Goal: Information Seeking & Learning: Find specific fact

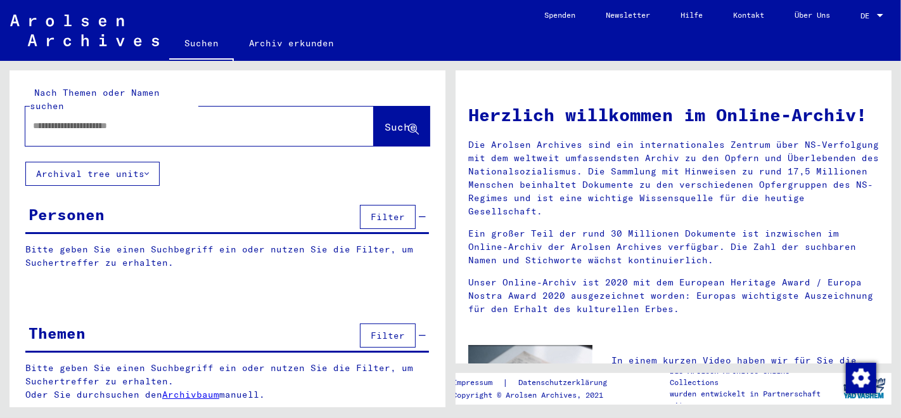
click at [198, 119] on input "text" at bounding box center [184, 125] width 303 height 13
click at [389, 120] on span "Suche" at bounding box center [401, 126] width 32 height 13
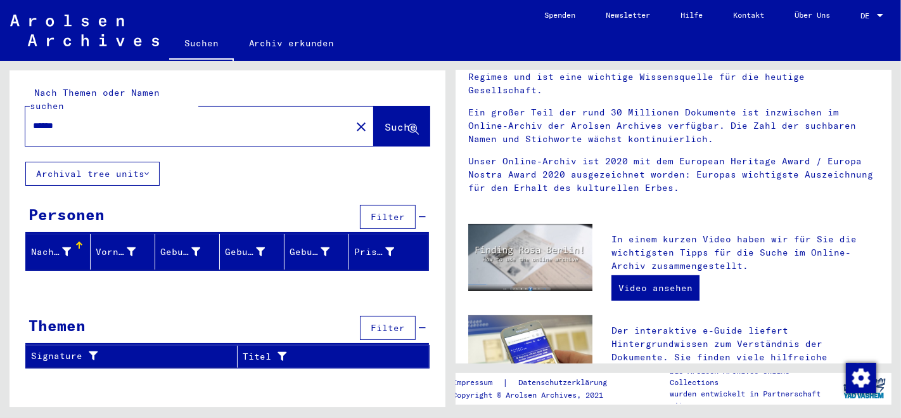
scroll to position [141, 0]
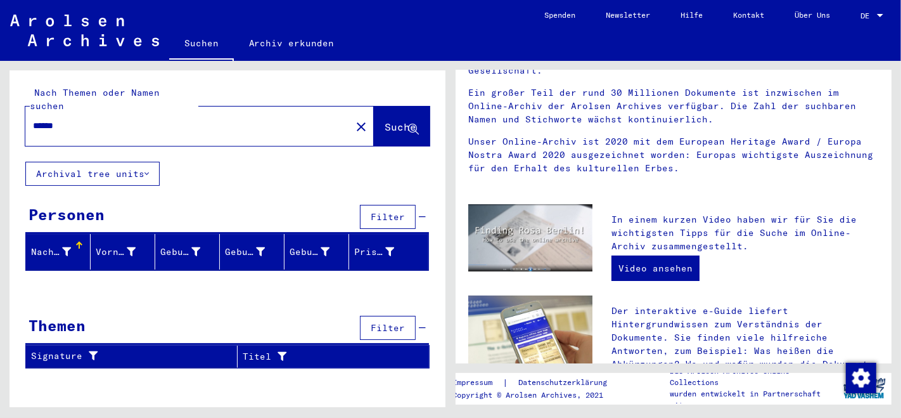
click at [293, 120] on div "******" at bounding box center [180, 126] width 310 height 29
click at [120, 119] on input "******" at bounding box center [184, 125] width 303 height 13
type input "*"
type input "**********"
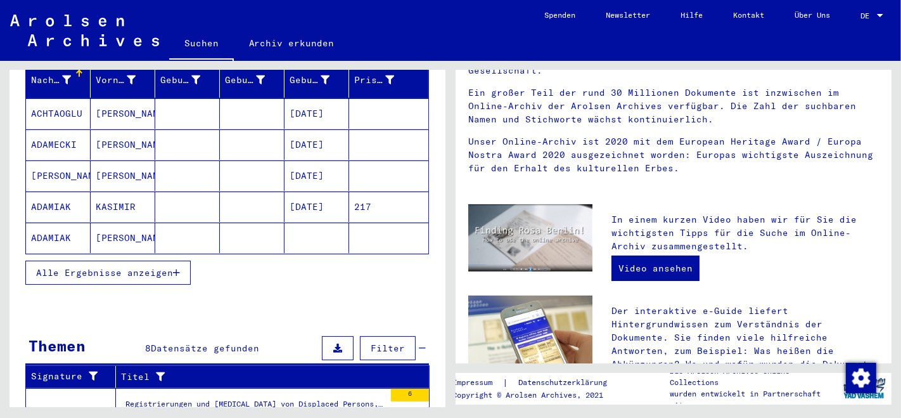
scroll to position [141, 0]
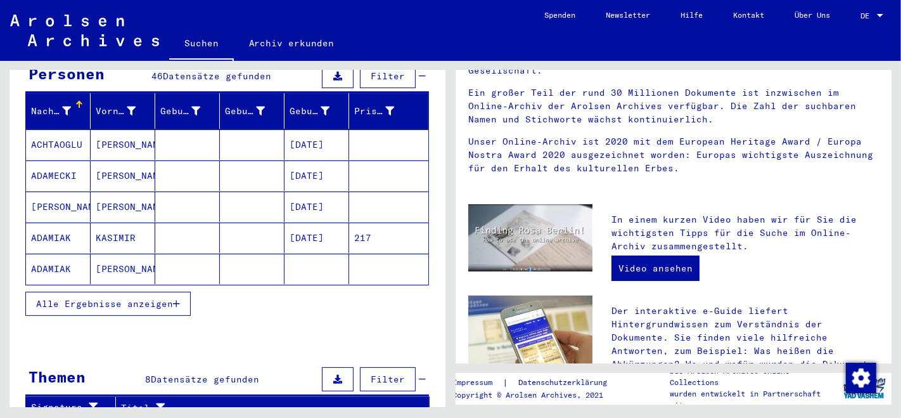
click at [179, 299] on icon "button" at bounding box center [176, 303] width 7 height 9
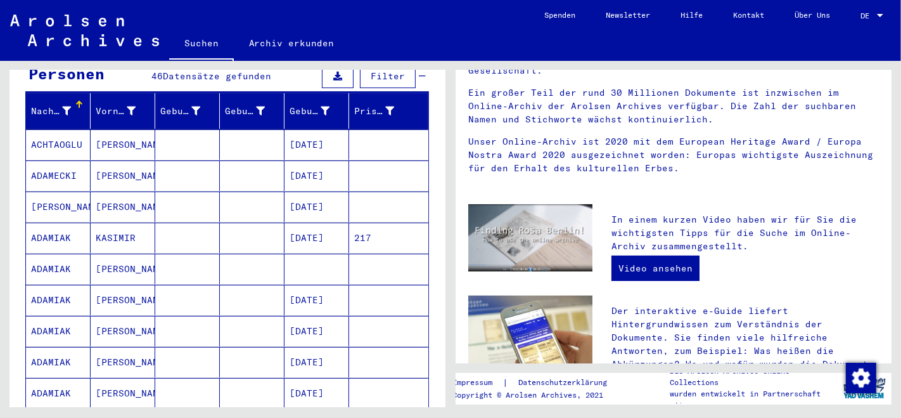
click at [302, 286] on mat-cell "[DATE]" at bounding box center [316, 299] width 65 height 30
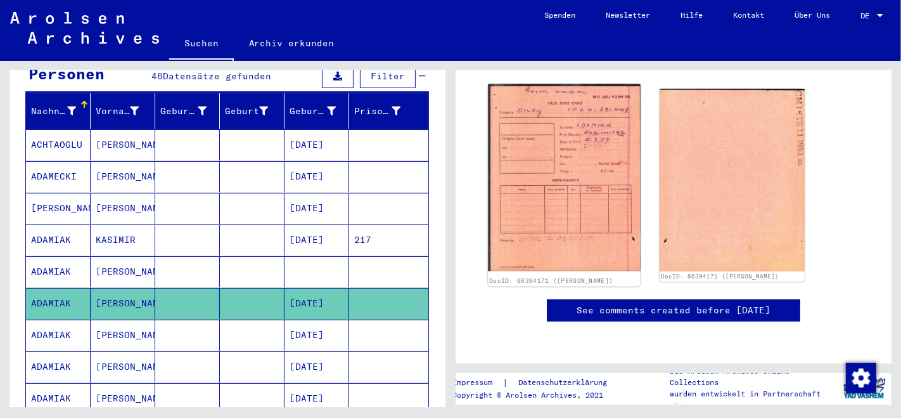
scroll to position [141, 0]
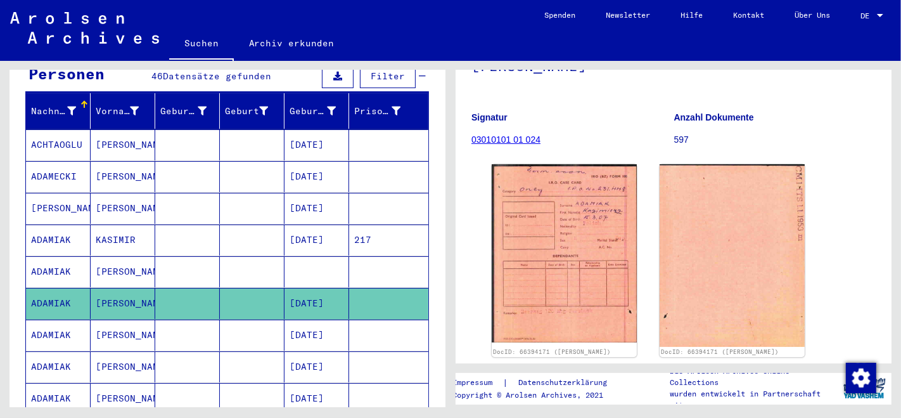
click at [310, 322] on mat-cell "[DATE]" at bounding box center [316, 334] width 65 height 31
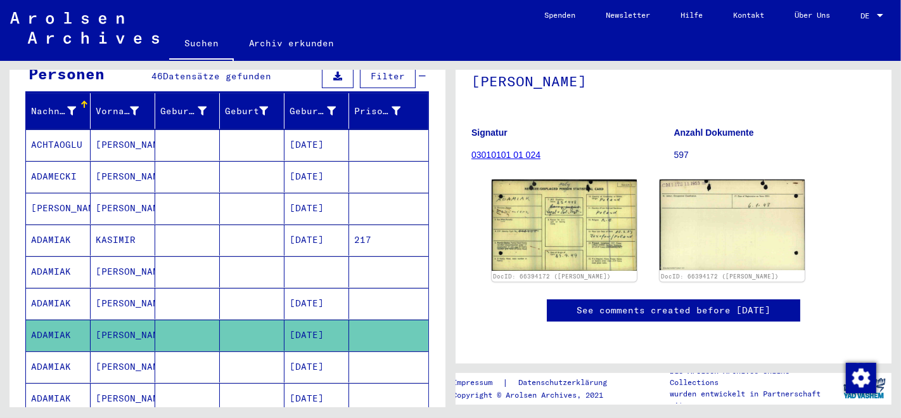
scroll to position [211, 0]
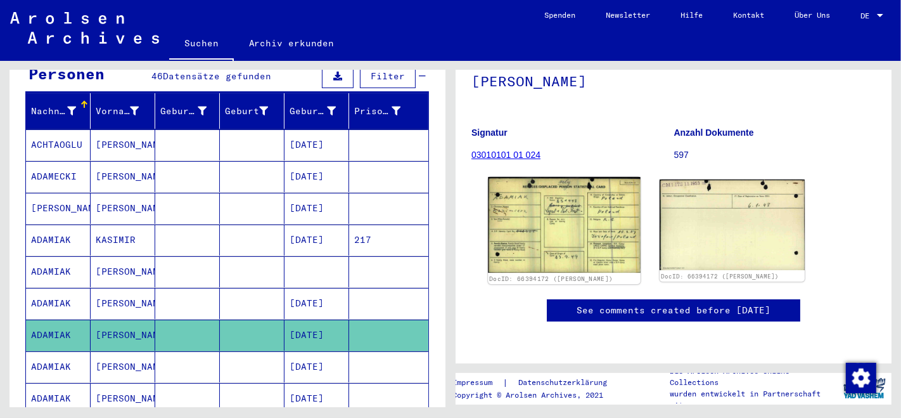
click at [563, 177] on img at bounding box center [564, 225] width 152 height 96
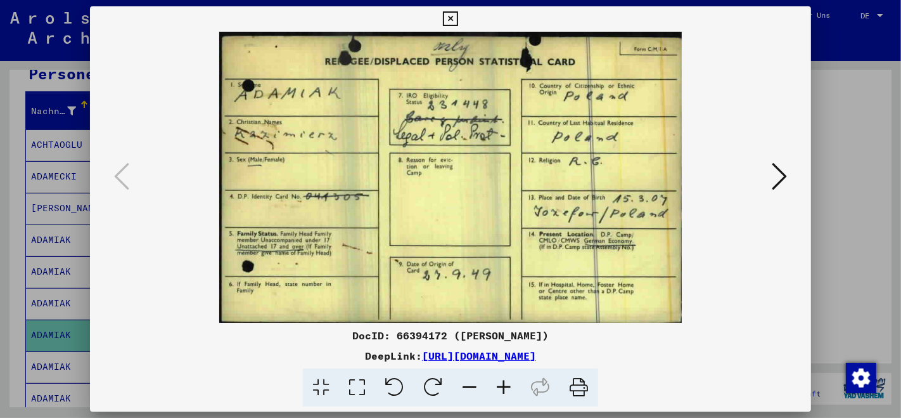
click at [574, 387] on icon at bounding box center [578, 387] width 39 height 39
click at [784, 176] on icon at bounding box center [779, 176] width 15 height 30
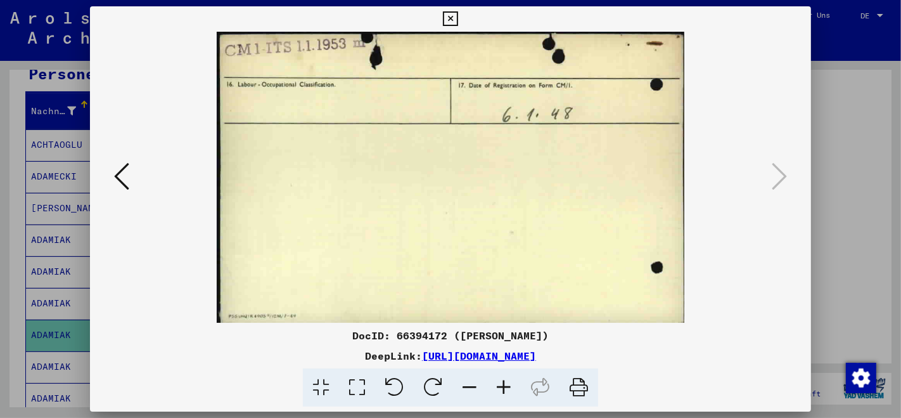
click at [577, 383] on icon at bounding box center [578, 387] width 39 height 39
click at [131, 185] on button at bounding box center [121, 177] width 23 height 36
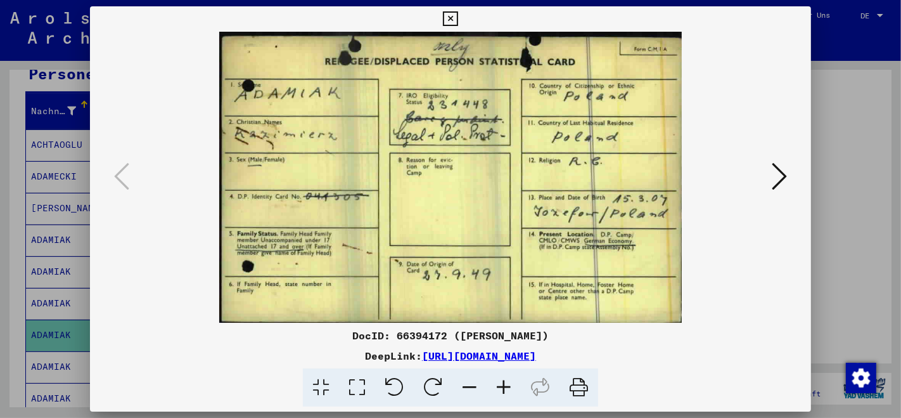
click at [449, 16] on icon at bounding box center [450, 18] width 15 height 15
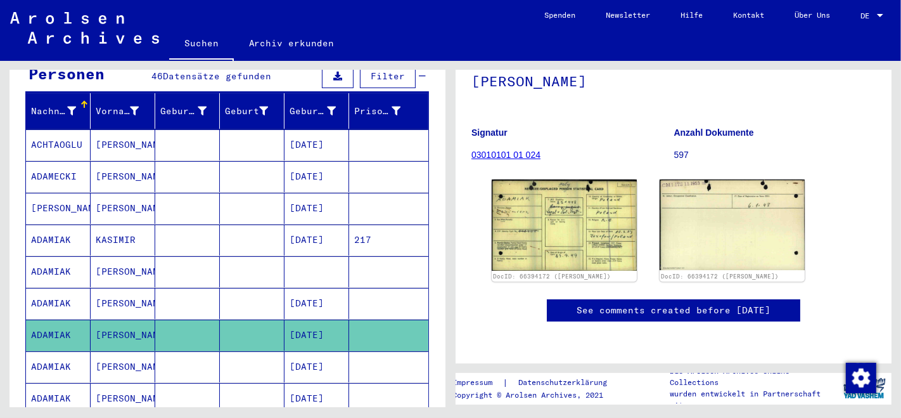
click at [315, 288] on mat-cell "[DATE]" at bounding box center [316, 303] width 65 height 31
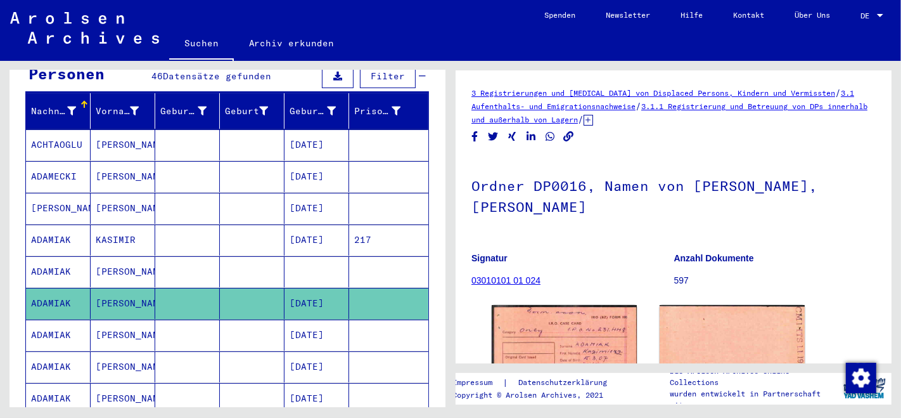
scroll to position [141, 0]
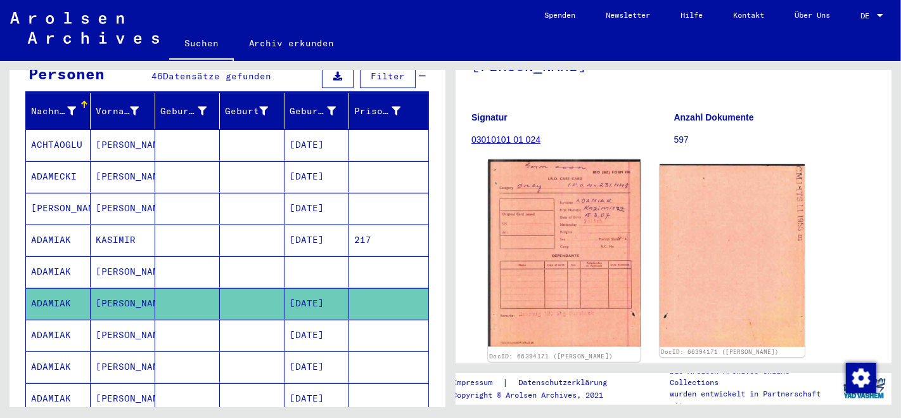
click at [584, 240] on img at bounding box center [564, 253] width 152 height 187
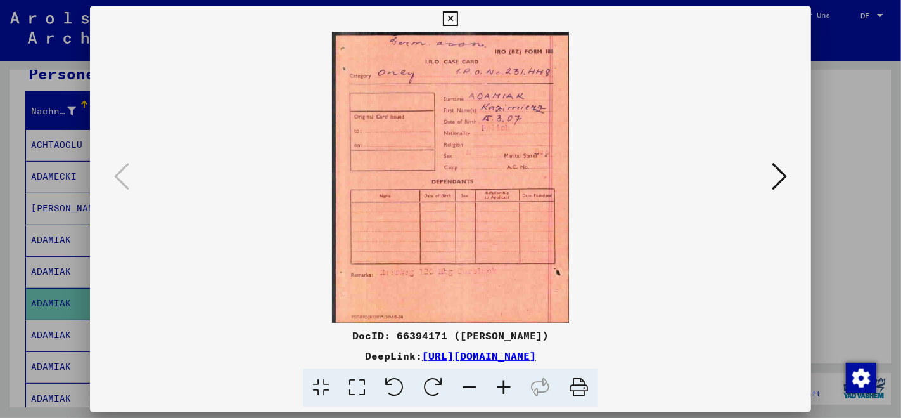
click at [577, 386] on icon at bounding box center [578, 387] width 39 height 39
click at [785, 174] on icon at bounding box center [779, 176] width 15 height 30
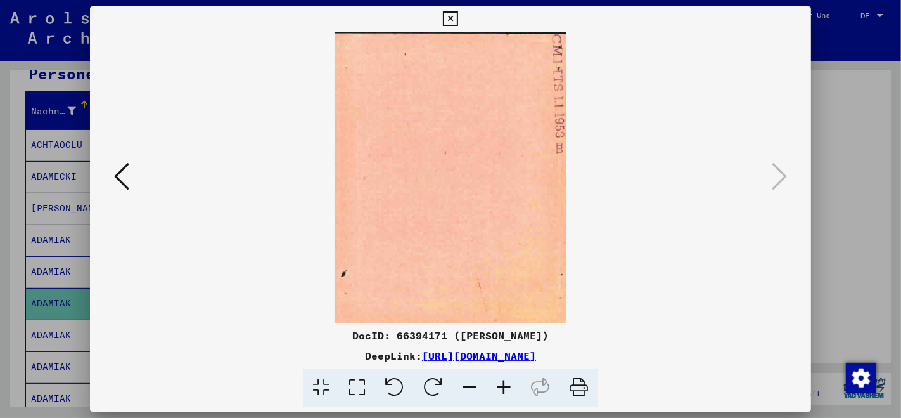
click at [582, 390] on icon at bounding box center [578, 387] width 39 height 39
click at [452, 15] on icon at bounding box center [450, 18] width 15 height 15
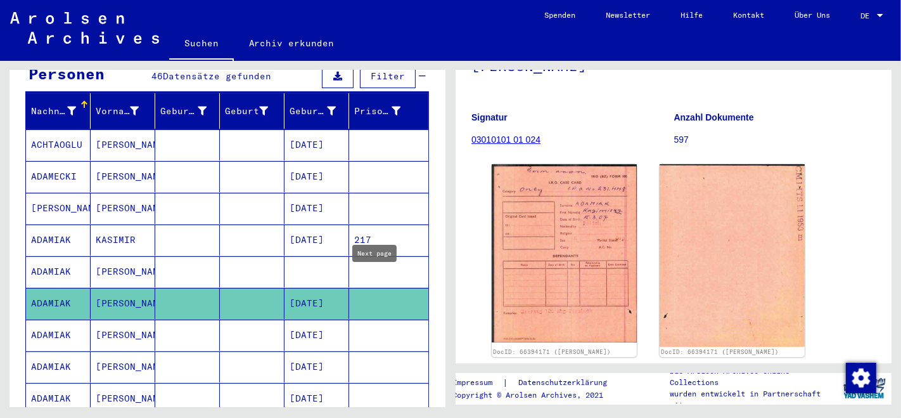
type input "*"
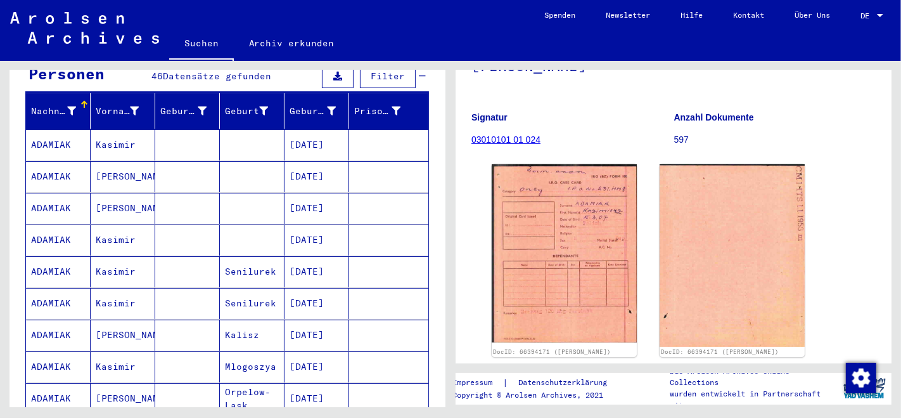
type input "*"
type input "*********"
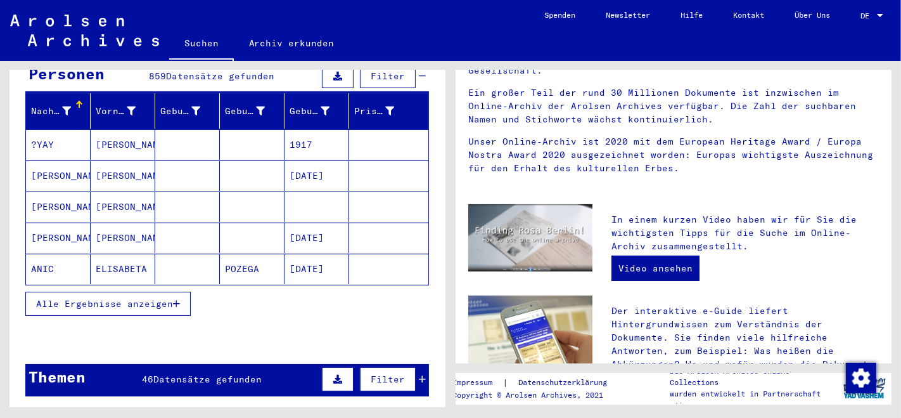
click at [176, 308] on icon "button" at bounding box center [176, 303] width 7 height 9
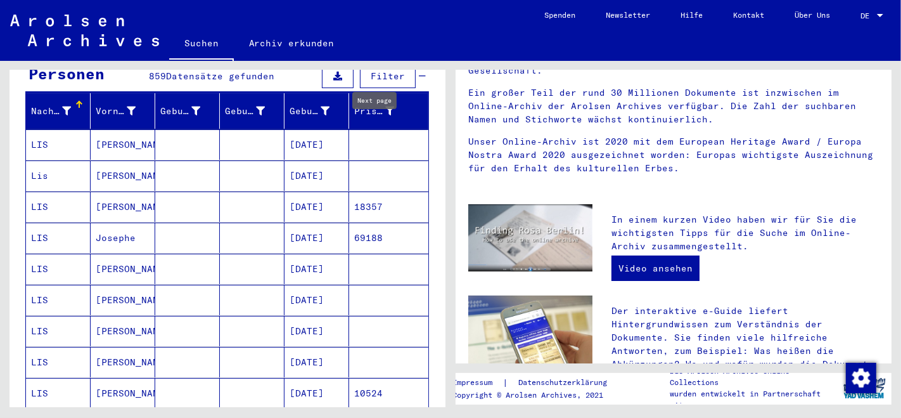
type input "**"
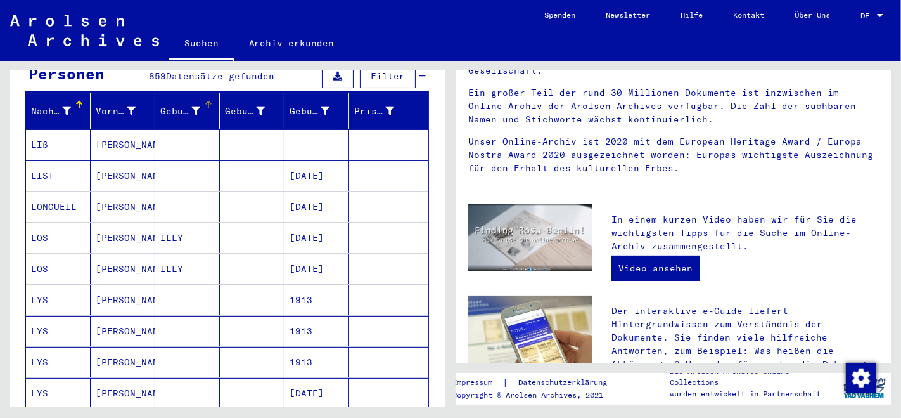
click at [191, 106] on icon at bounding box center [195, 110] width 9 height 9
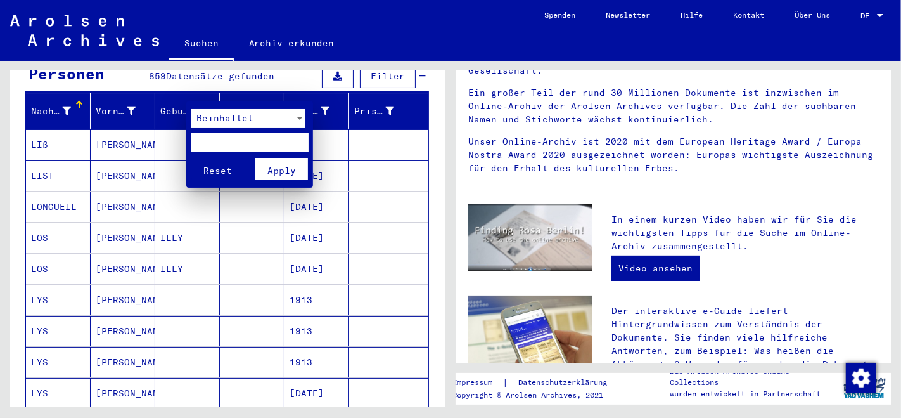
click at [312, 94] on div at bounding box center [450, 209] width 901 height 418
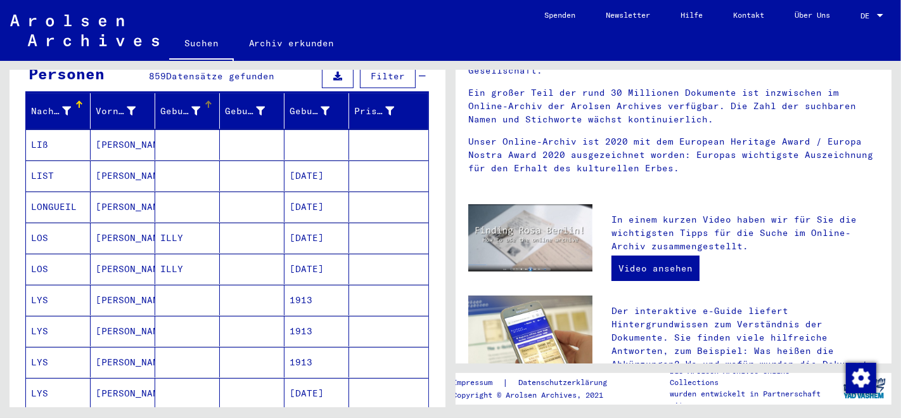
click at [884, 13] on div at bounding box center [879, 15] width 11 height 9
click at [762, 53] on div at bounding box center [450, 209] width 901 height 418
click at [879, 14] on div at bounding box center [880, 15] width 6 height 3
click at [532, 51] on div at bounding box center [450, 209] width 901 height 418
click at [380, 82] on span "Filter" at bounding box center [388, 75] width 34 height 11
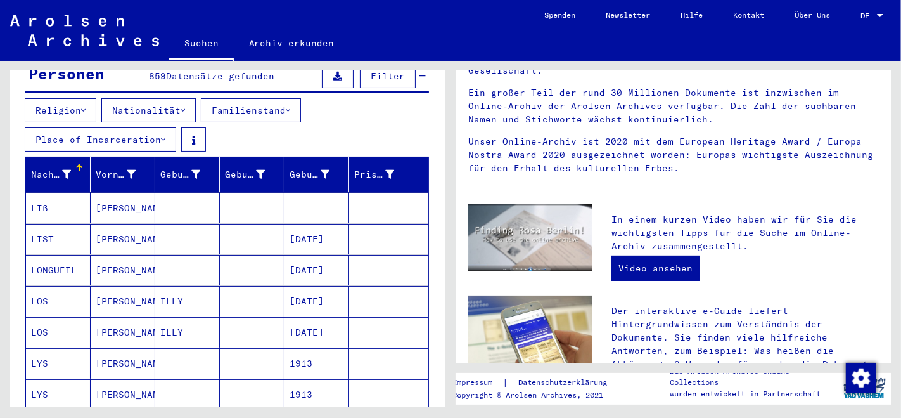
click at [185, 115] on icon at bounding box center [183, 110] width 4 height 9
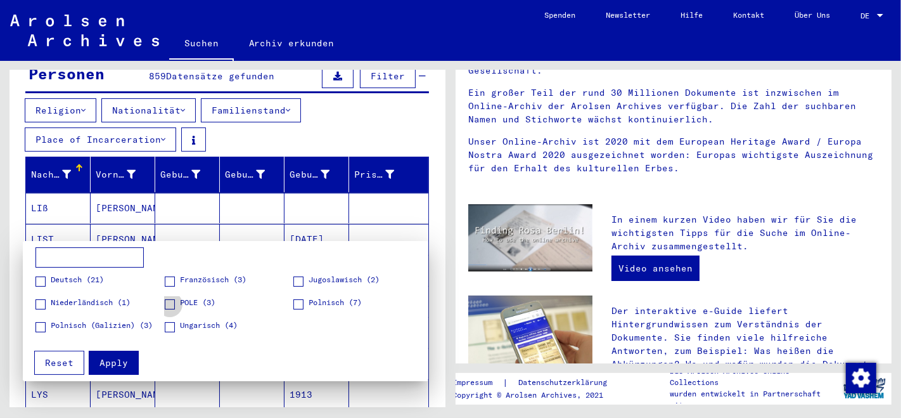
click at [169, 302] on span at bounding box center [170, 304] width 10 height 10
click at [301, 302] on span at bounding box center [298, 304] width 10 height 10
click at [41, 326] on span at bounding box center [40, 327] width 10 height 10
click at [106, 365] on span "Apply" at bounding box center [113, 362] width 29 height 11
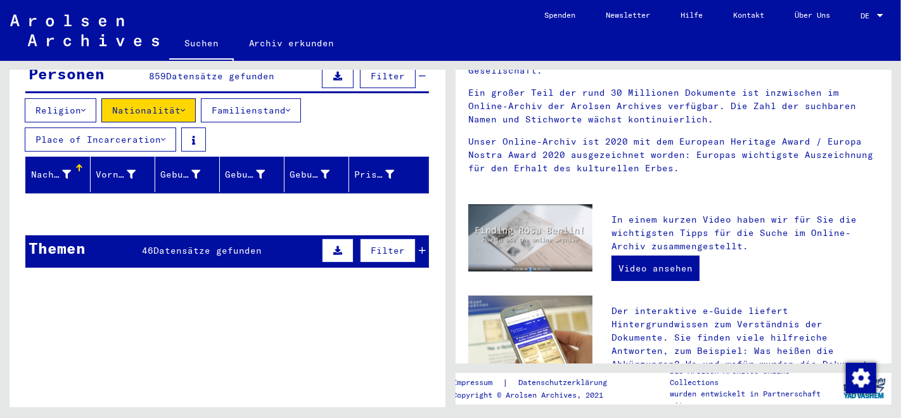
click at [86, 115] on icon at bounding box center [83, 110] width 4 height 9
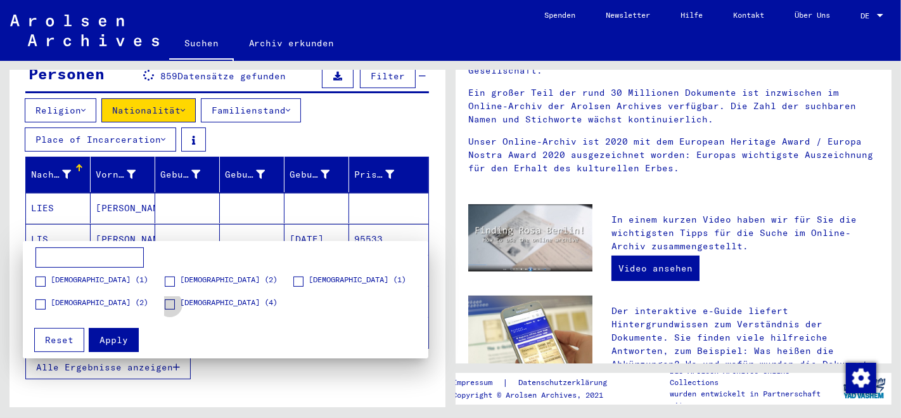
click at [169, 303] on span at bounding box center [170, 304] width 10 height 10
click at [305, 281] on label "[DEMOGRAPHIC_DATA] (1)" at bounding box center [349, 280] width 113 height 13
click at [123, 340] on span "Apply" at bounding box center [113, 339] width 29 height 11
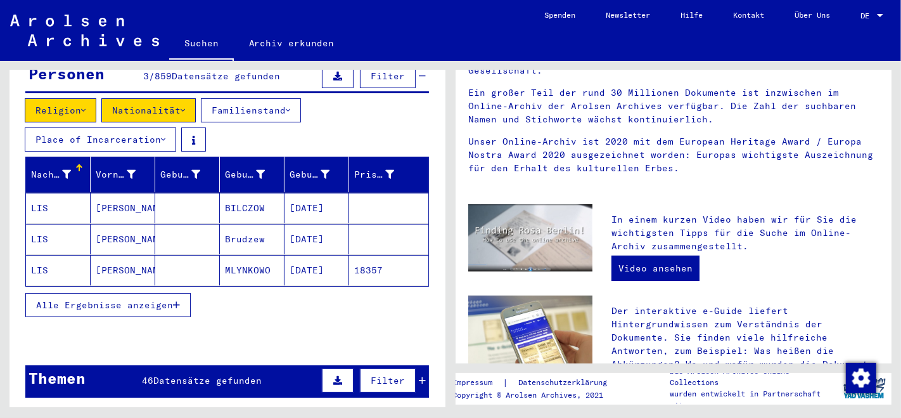
type input "*"
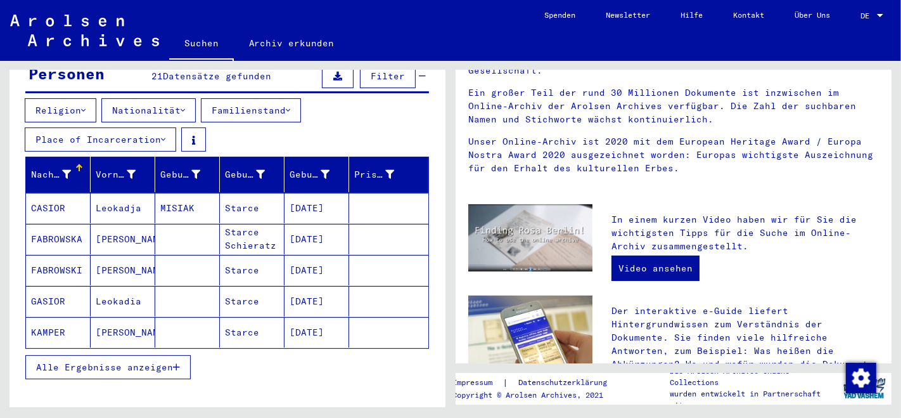
type input "*"
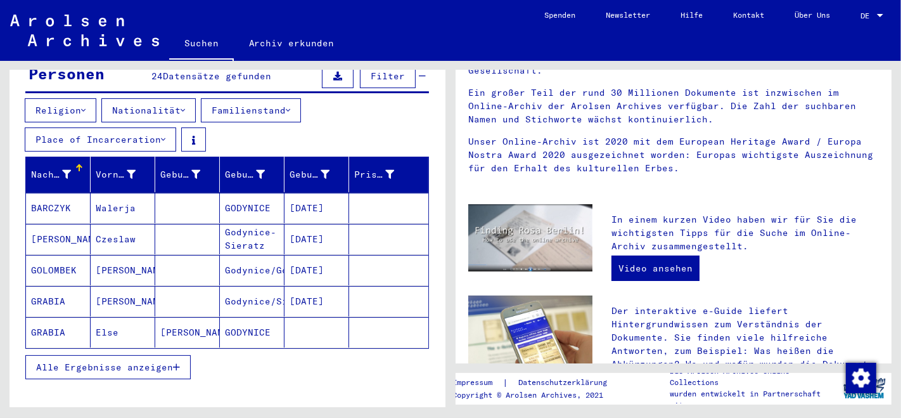
type input "*"
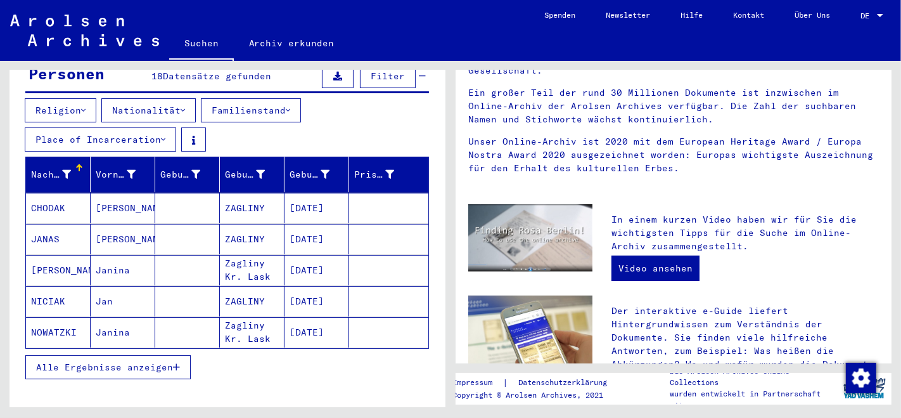
type input "*"
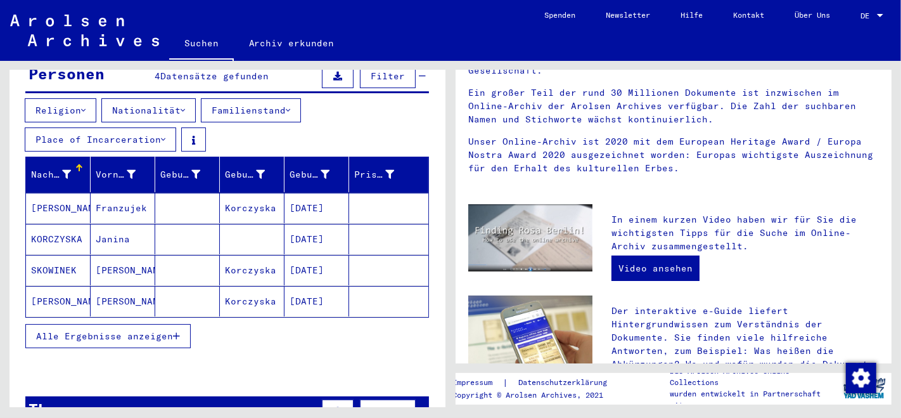
type input "*"
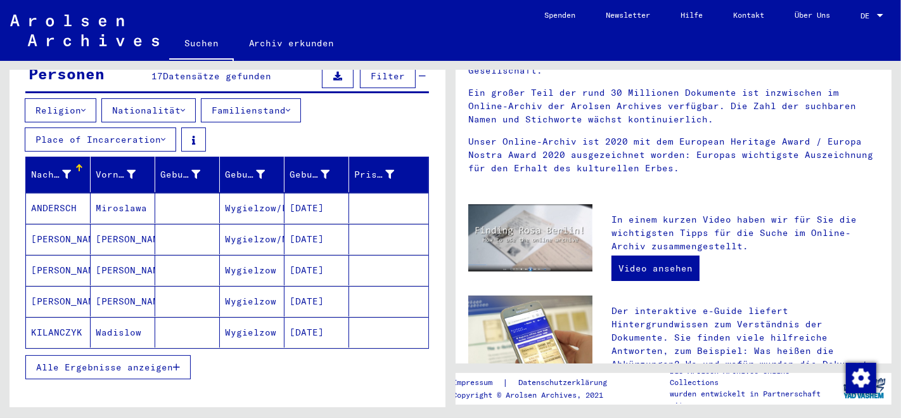
type input "*"
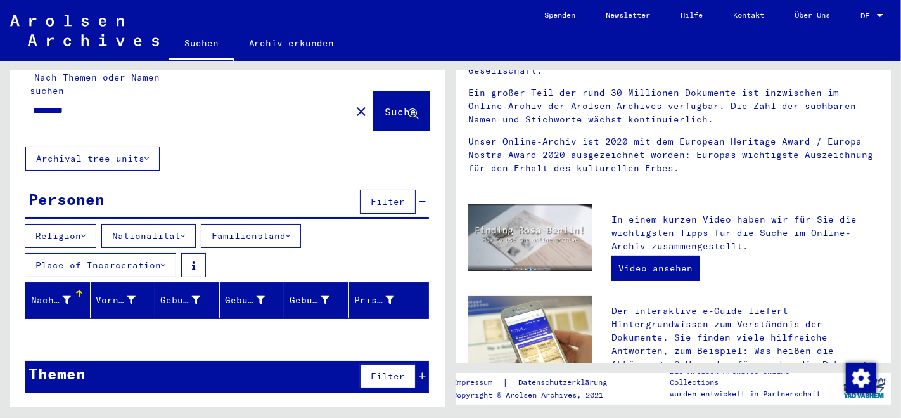
click at [173, 120] on div "*********" at bounding box center [180, 110] width 310 height 29
click at [115, 110] on input "*********" at bounding box center [184, 110] width 303 height 13
type input "*"
click at [385, 110] on span "Suche" at bounding box center [401, 111] width 32 height 13
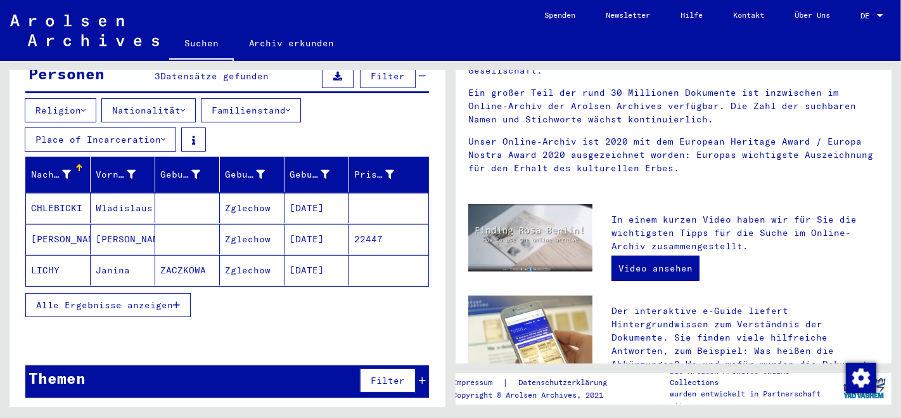
type input "*"
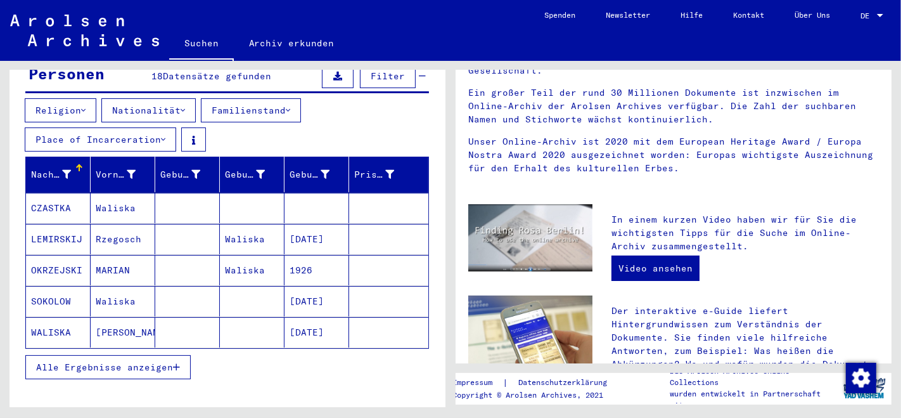
click at [239, 255] on mat-cell "Waliska" at bounding box center [252, 270] width 65 height 30
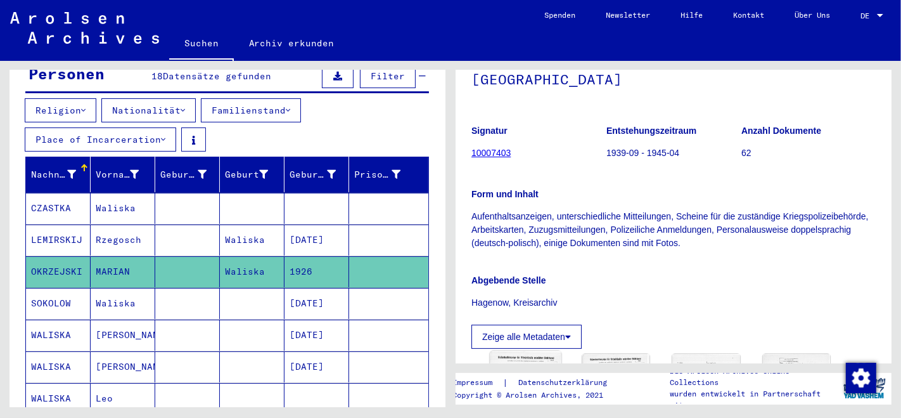
click at [530, 351] on img at bounding box center [525, 403] width 71 height 104
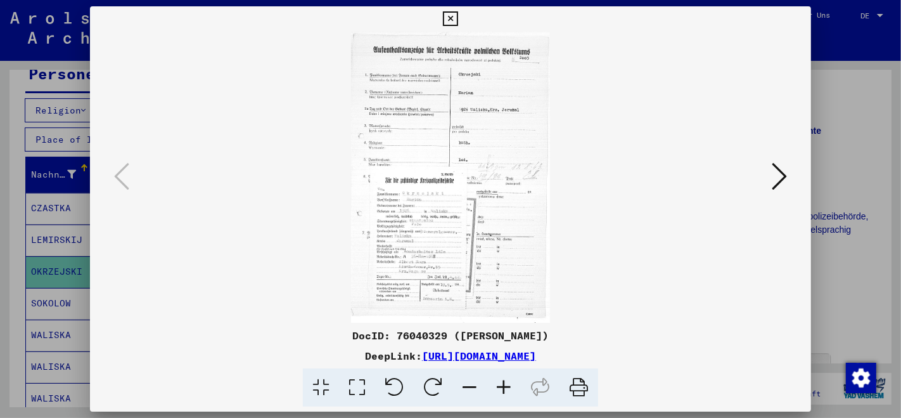
click at [506, 383] on icon at bounding box center [504, 387] width 34 height 39
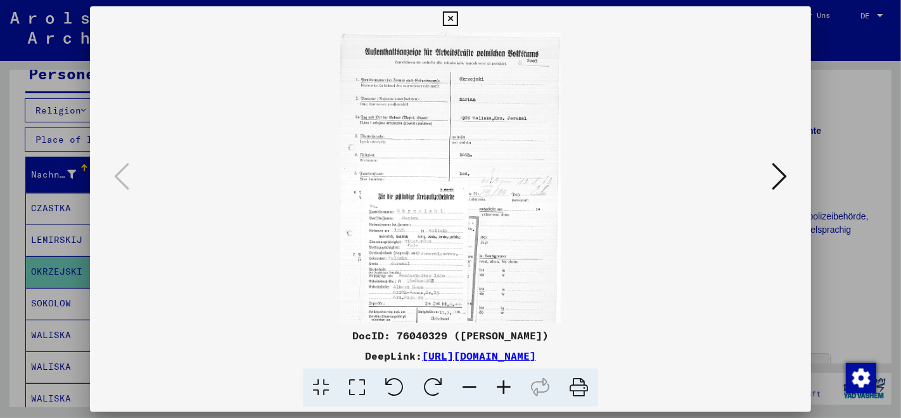
click at [505, 383] on icon at bounding box center [504, 387] width 34 height 39
click at [504, 383] on icon at bounding box center [504, 387] width 34 height 39
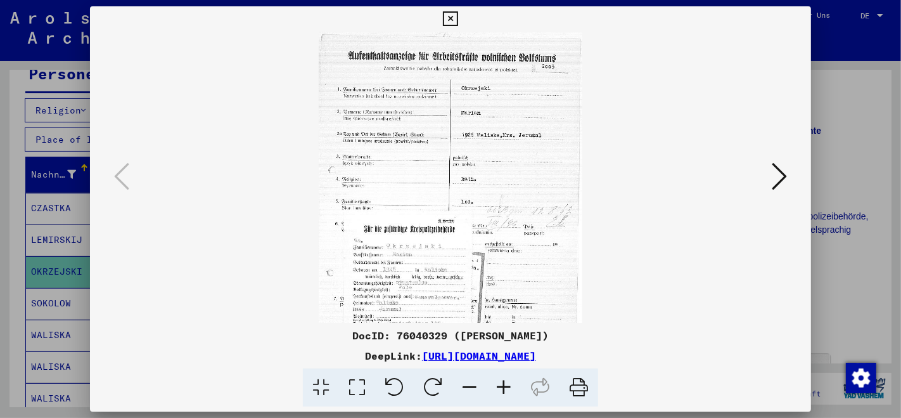
click at [504, 381] on icon at bounding box center [504, 387] width 34 height 39
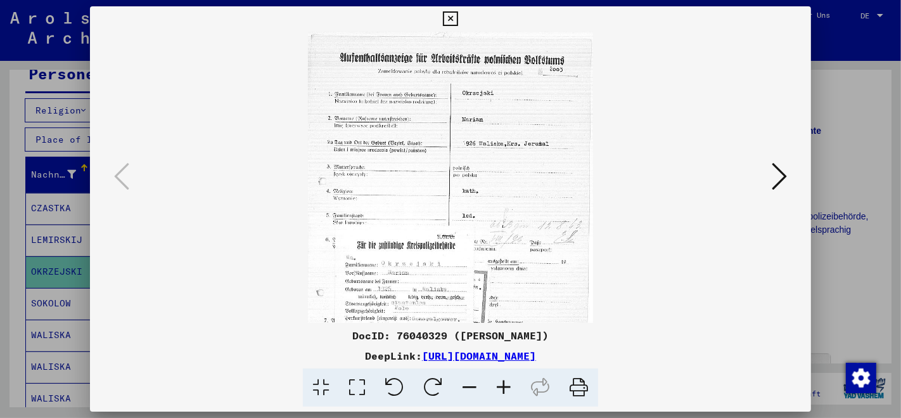
click at [503, 381] on icon at bounding box center [504, 387] width 34 height 39
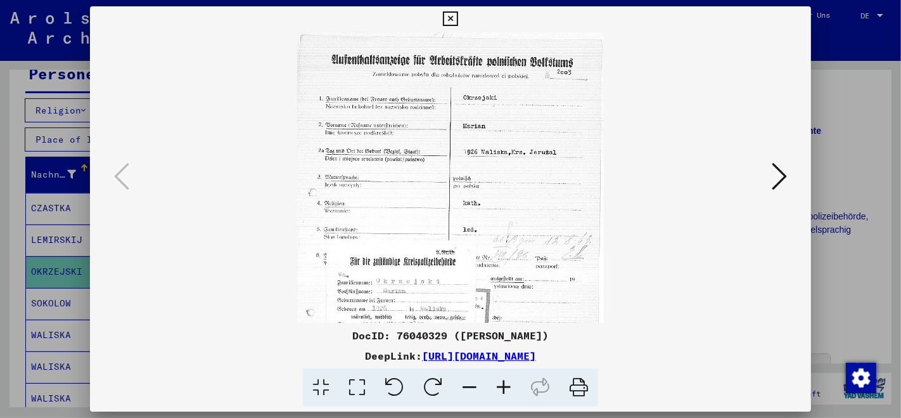
click at [503, 381] on icon at bounding box center [504, 387] width 34 height 39
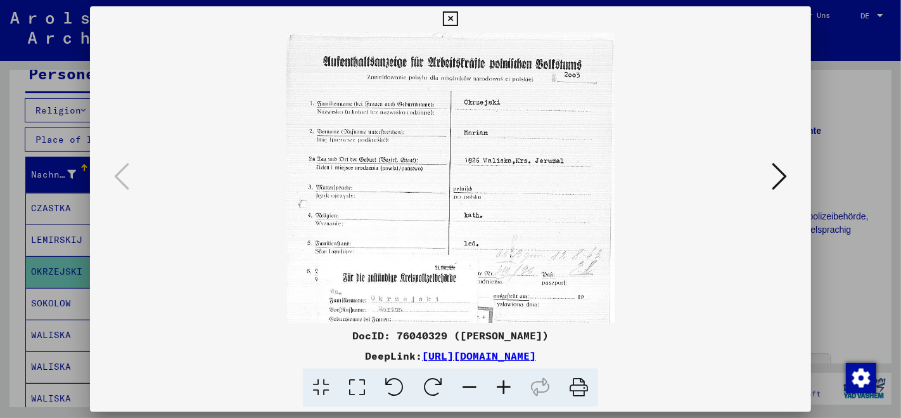
click at [502, 377] on icon at bounding box center [504, 387] width 34 height 39
click at [502, 376] on icon at bounding box center [504, 387] width 34 height 39
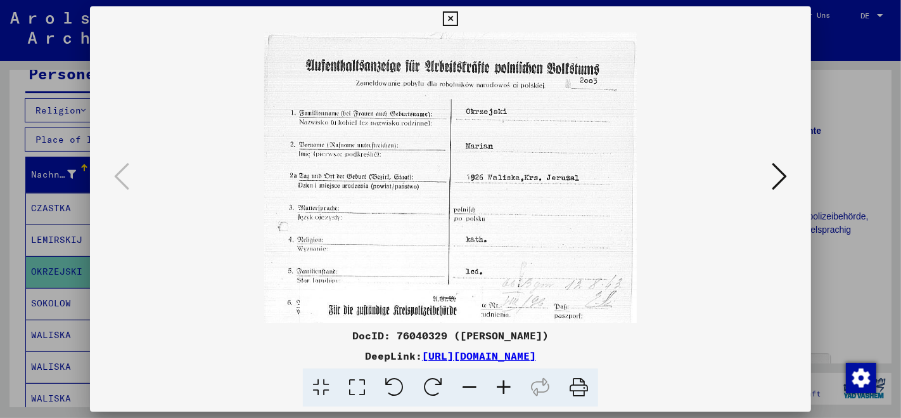
click at [502, 376] on icon at bounding box center [504, 387] width 34 height 39
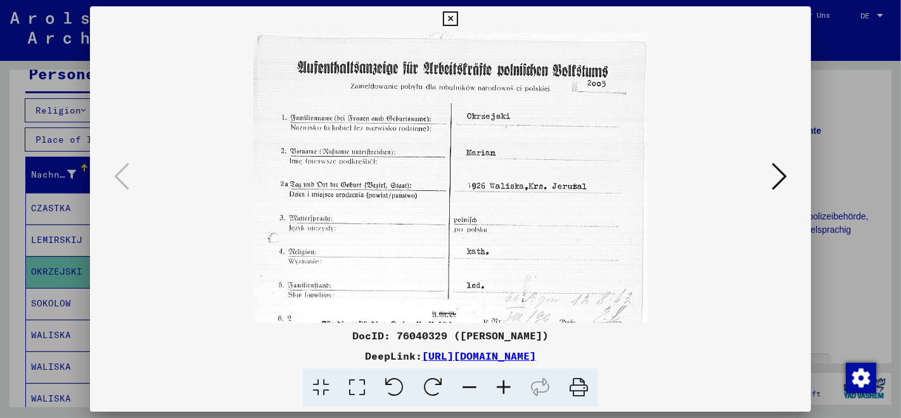
click at [502, 376] on icon at bounding box center [504, 387] width 34 height 39
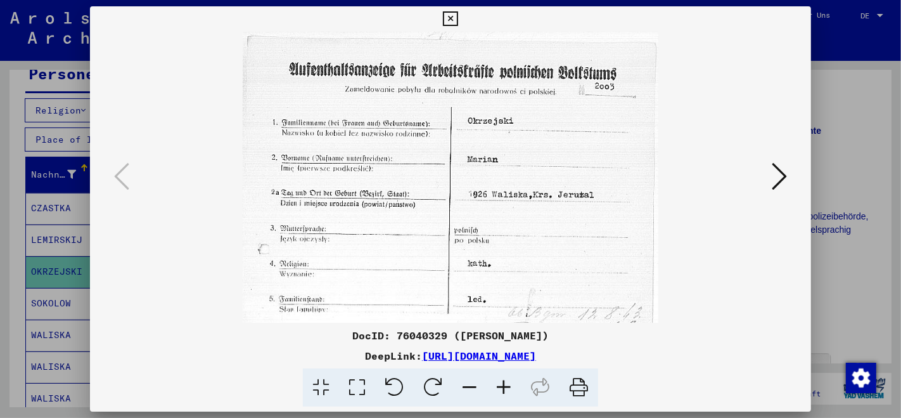
drag, startPoint x: 621, startPoint y: 243, endPoint x: 611, endPoint y: 109, distance: 134.7
click at [611, 82] on img at bounding box center [450, 336] width 415 height 608
drag, startPoint x: 597, startPoint y: 192, endPoint x: 586, endPoint y: 127, distance: 65.5
click at [586, 127] on img at bounding box center [450, 336] width 415 height 608
drag, startPoint x: 539, startPoint y: 179, endPoint x: 546, endPoint y: 235, distance: 56.9
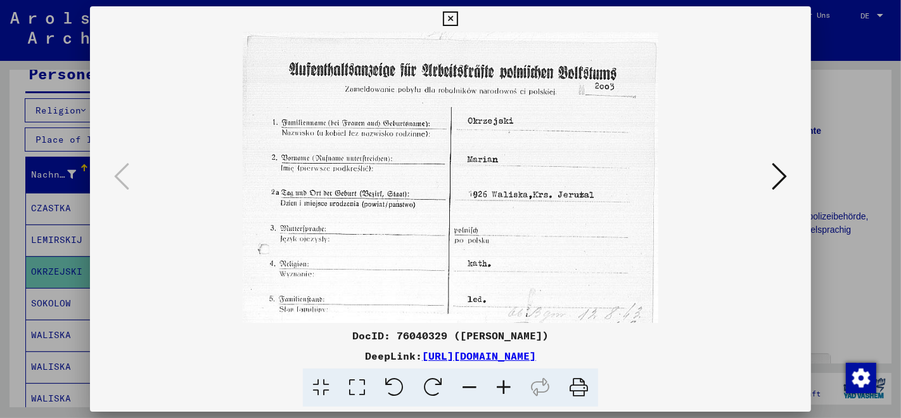
click at [546, 235] on img at bounding box center [450, 336] width 415 height 608
click at [452, 16] on icon at bounding box center [450, 18] width 15 height 15
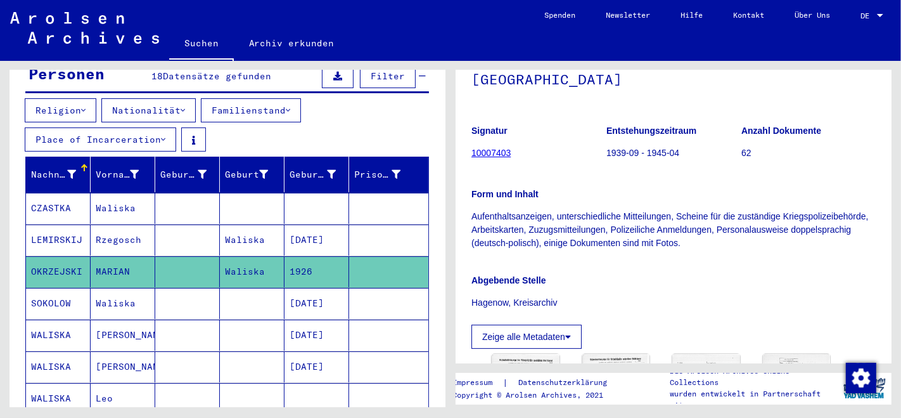
type input "*"
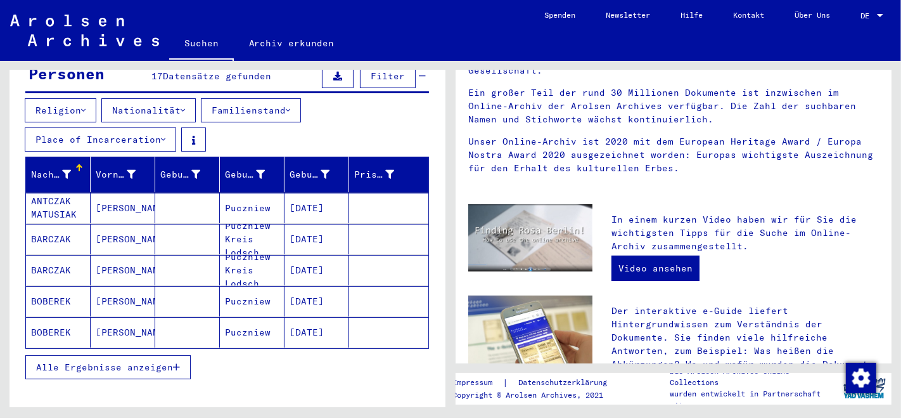
type input "*"
type input "******"
